Goal: Task Accomplishment & Management: Manage account settings

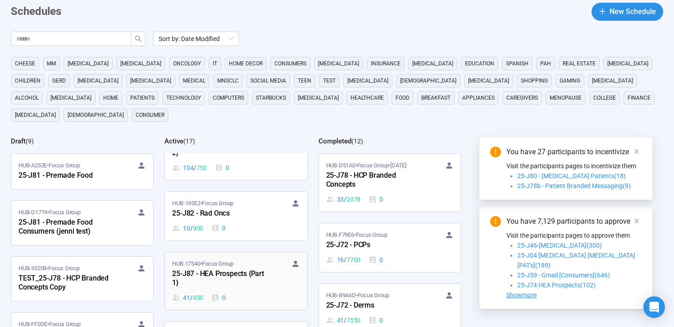
scroll to position [542, 0]
click at [247, 268] on div "25-J87 - HEA Prospects {Part 1}" at bounding box center [221, 278] width 99 height 21
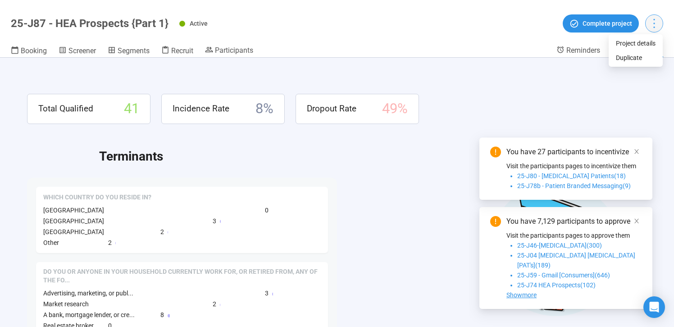
click at [654, 25] on icon "more" at bounding box center [654, 23] width 12 height 12
click at [615, 89] on div "Total Qualified 41 Incidence Rate 8 % Dropout Rate 49 % Terminants Which countr…" at bounding box center [337, 192] width 674 height 269
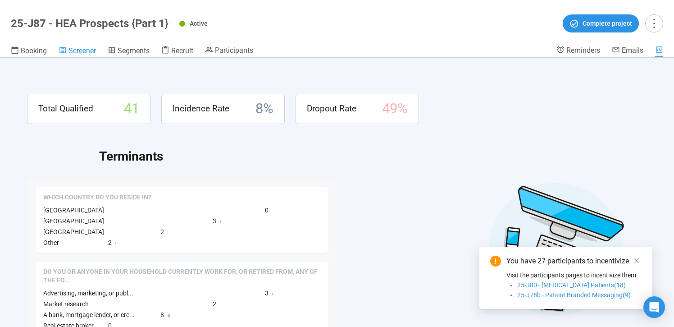
click at [77, 50] on span "Screener" at bounding box center [82, 50] width 27 height 9
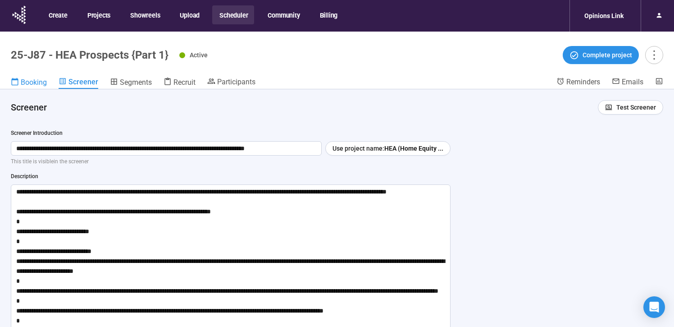
click at [35, 81] on span "Booking" at bounding box center [34, 82] width 26 height 9
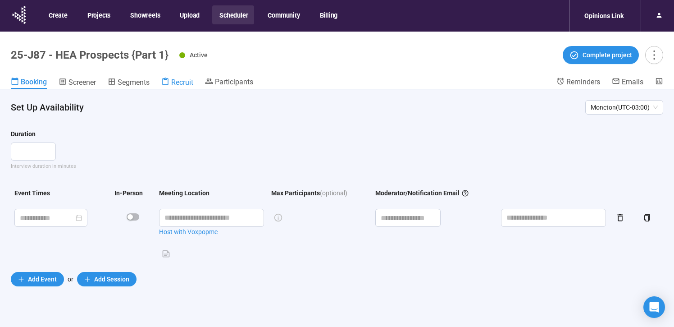
click at [172, 79] on div "Recruit" at bounding box center [177, 82] width 32 height 9
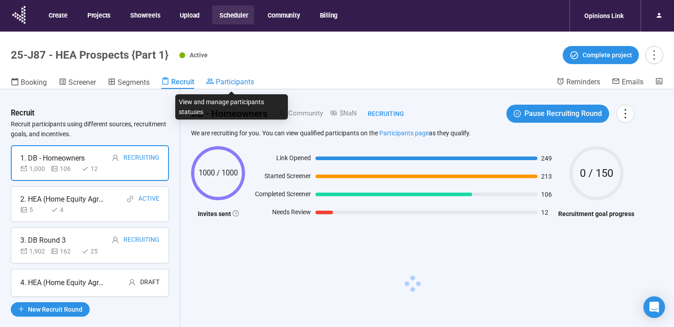
click at [239, 84] on span "Participants" at bounding box center [235, 82] width 38 height 9
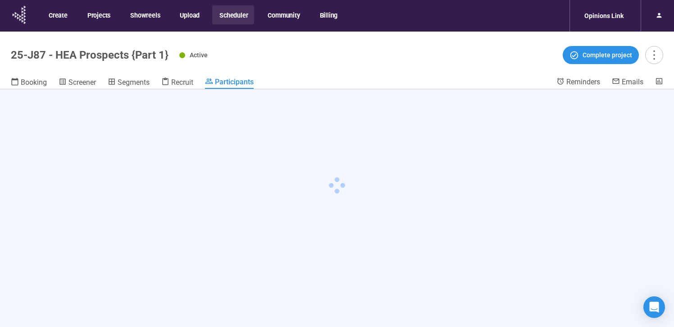
click at [21, 13] on icon at bounding box center [20, 14] width 23 height 23
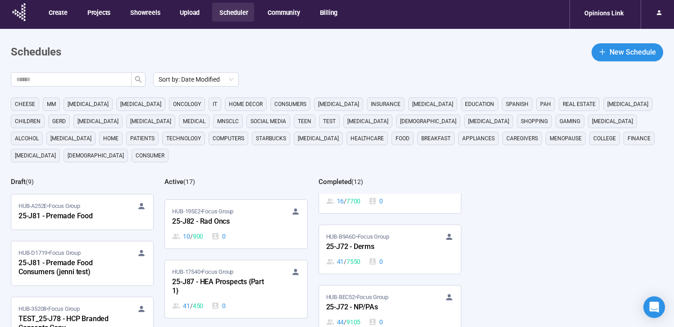
scroll to position [632, 0]
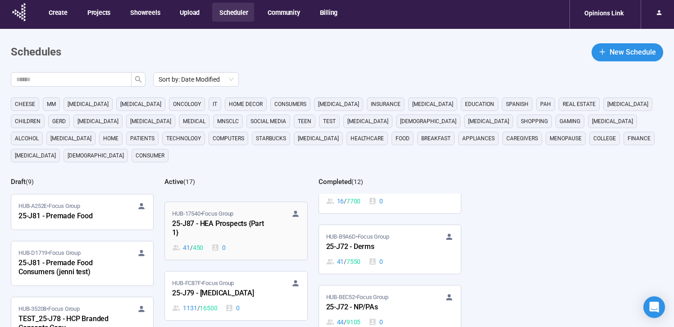
click at [248, 218] on div "25-J87 - HEA Prospects {Part 1}" at bounding box center [221, 228] width 99 height 21
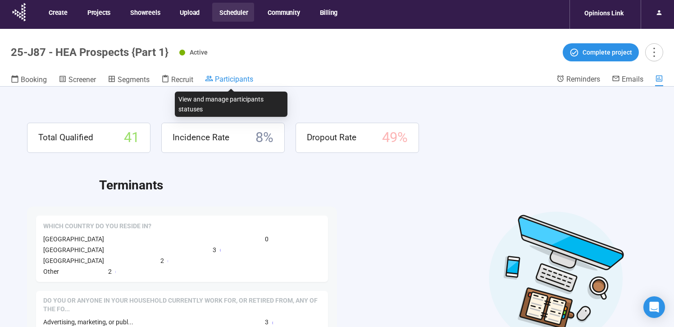
click at [249, 78] on span "Participants" at bounding box center [234, 79] width 38 height 9
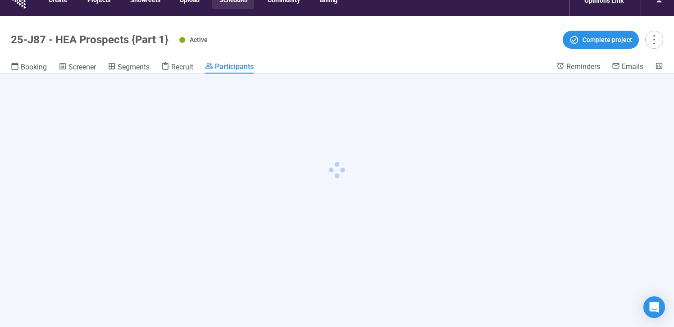
scroll to position [24, 0]
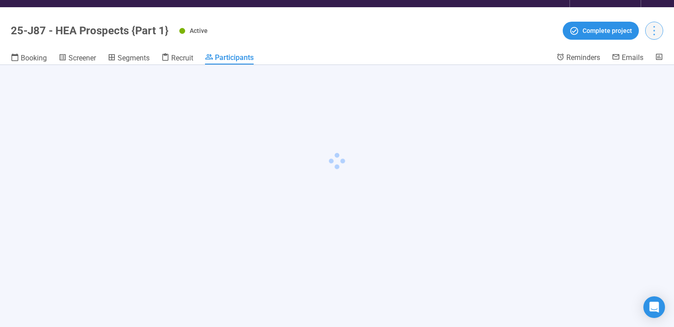
click at [654, 34] on icon "more" at bounding box center [654, 30] width 1 height 9
click at [643, 48] on span "Project details" at bounding box center [636, 51] width 40 height 10
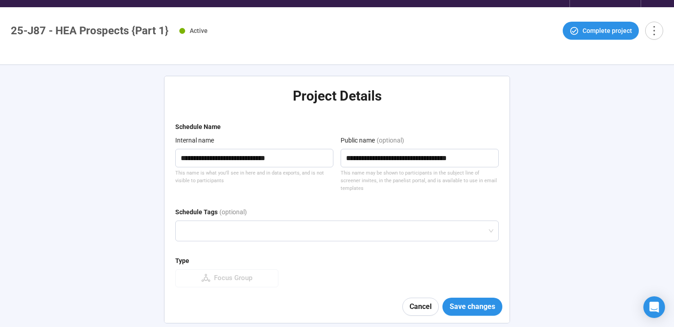
type textarea "**********"
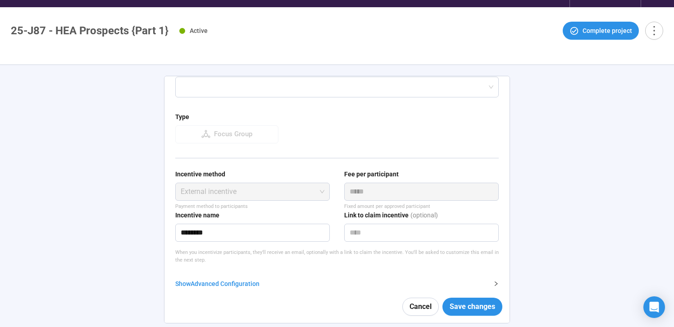
scroll to position [145, 0]
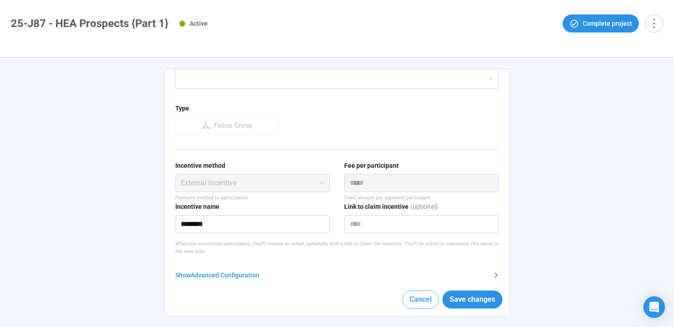
click at [435, 304] on button "Cancel" at bounding box center [421, 299] width 37 height 18
